Goal: Check status: Check status

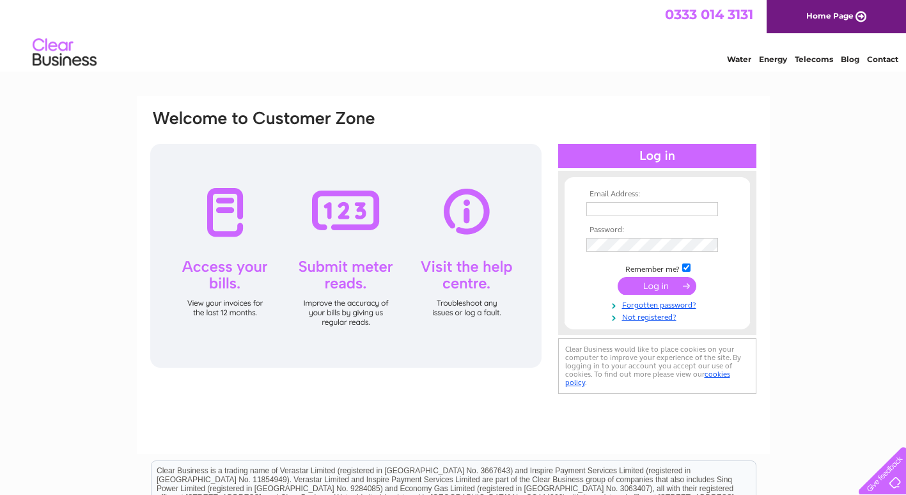
click at [613, 212] on input "text" at bounding box center [652, 209] width 132 height 14
type input "[EMAIL_ADDRESS][DOMAIN_NAME]"
click at [617, 278] on input "submit" at bounding box center [656, 287] width 79 height 18
click at [654, 285] on input "submit" at bounding box center [656, 286] width 79 height 18
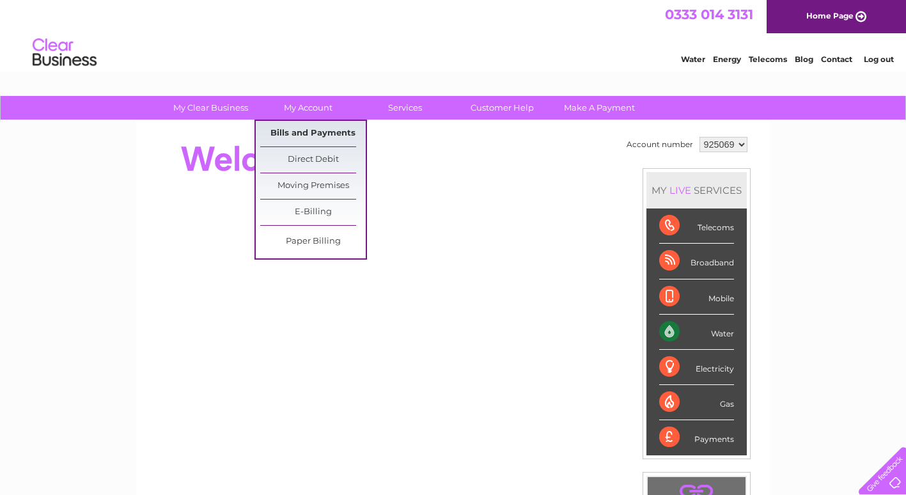
click at [317, 132] on link "Bills and Payments" at bounding box center [312, 134] width 105 height 26
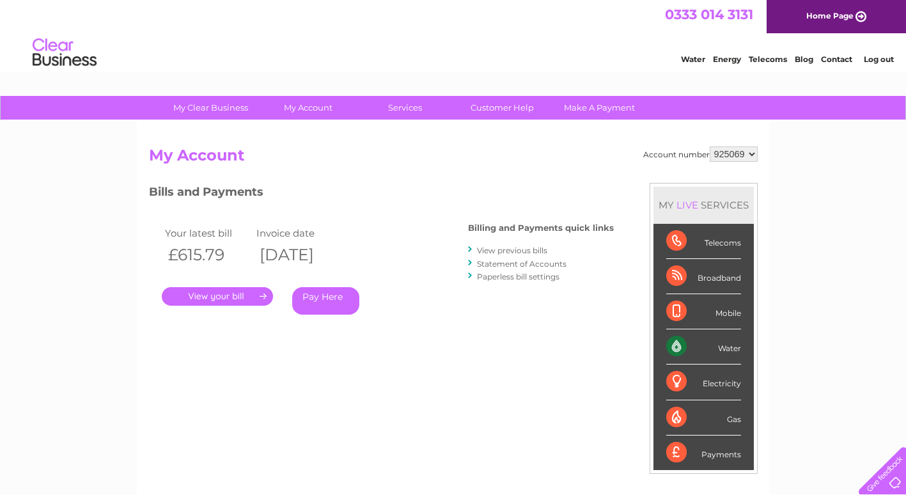
click at [227, 299] on link "." at bounding box center [217, 296] width 111 height 19
